Goal: Find specific page/section: Find specific page/section

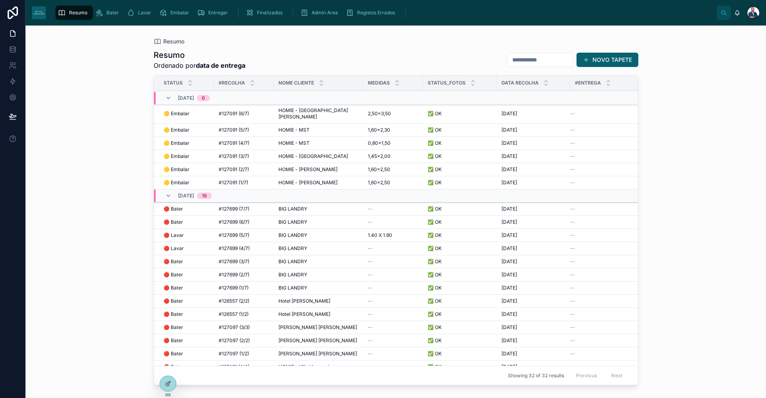
click at [157, 12] on link "Embalar" at bounding box center [176, 13] width 38 height 14
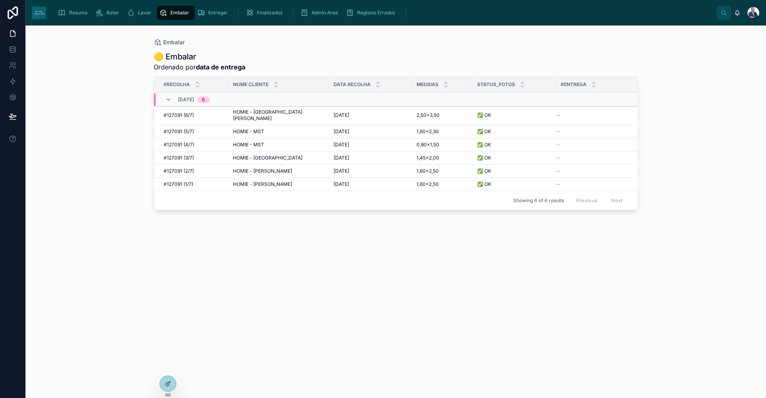
click at [73, 14] on span "Resumo" at bounding box center [78, 13] width 18 height 6
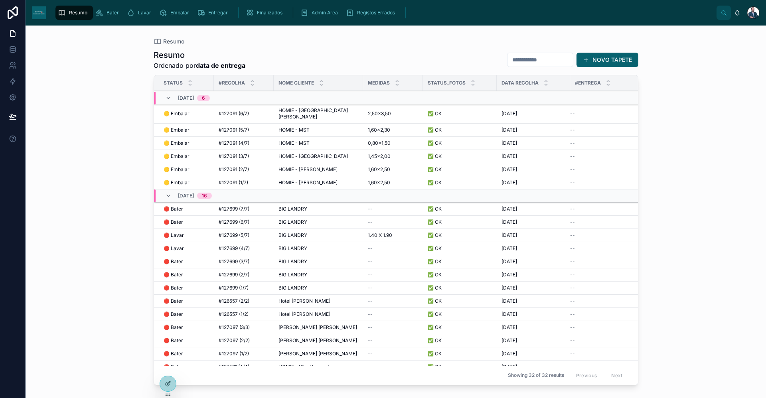
click at [316, 232] on td "BIG LANDRY BIG LANDRY" at bounding box center [318, 235] width 89 height 13
click at [314, 232] on div "BIG LANDRY BIG LANDRY" at bounding box center [318, 235] width 80 height 6
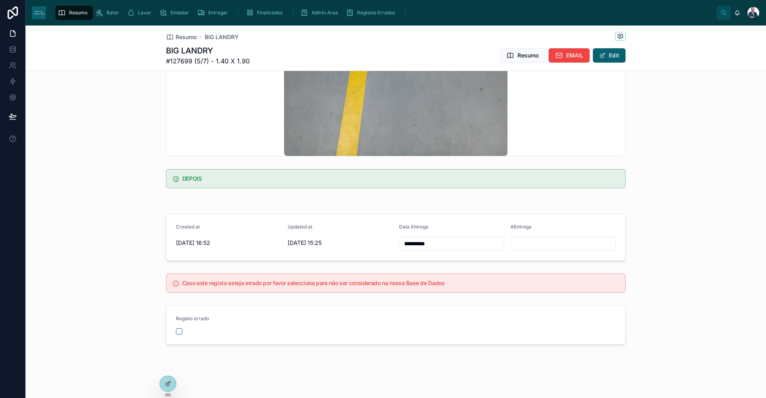
scroll to position [311, 0]
click at [175, 37] on span "Resumo" at bounding box center [185, 37] width 21 height 8
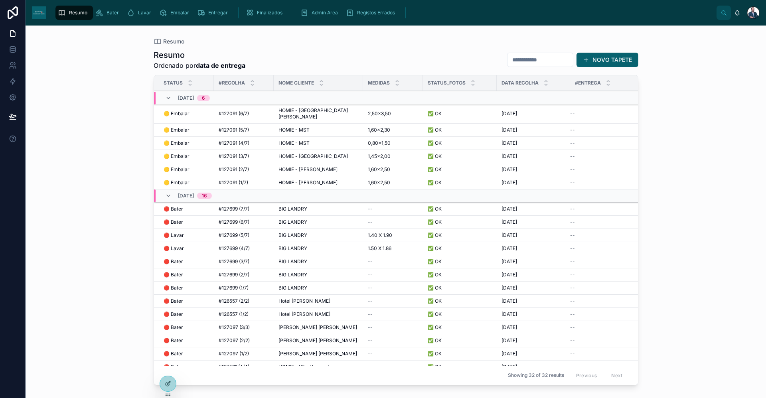
click at [110, 9] on div "Bater" at bounding box center [108, 12] width 27 height 13
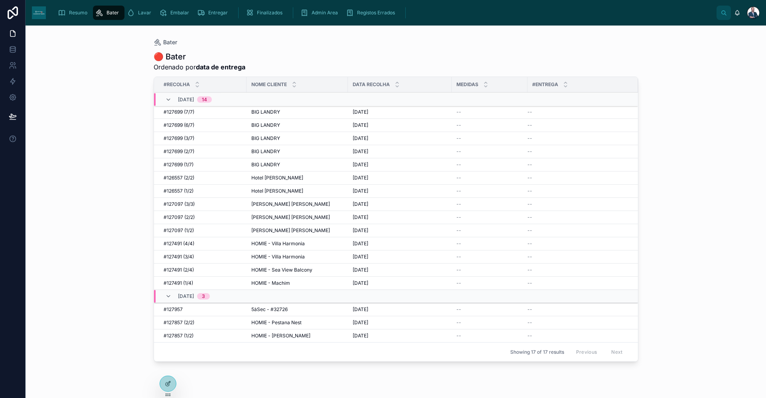
click at [65, 11] on icon "scrollable content" at bounding box center [62, 13] width 8 height 8
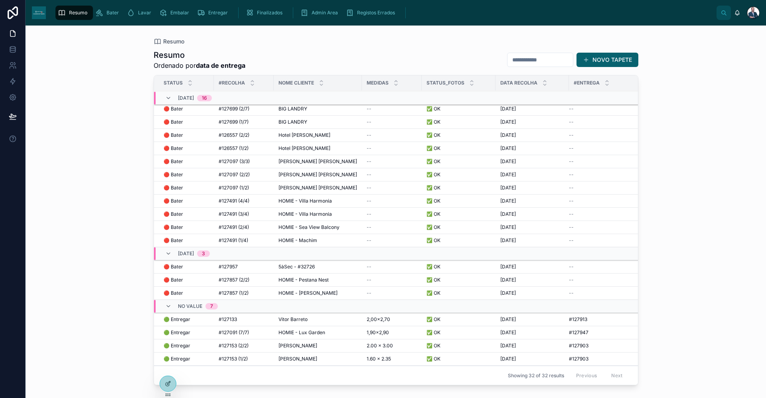
scroll to position [216, 0]
